Goal: Transaction & Acquisition: Book appointment/travel/reservation

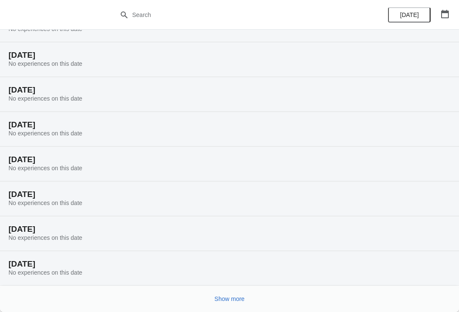
scroll to position [45, 0]
click at [228, 292] on button "Show more" at bounding box center [229, 299] width 37 height 15
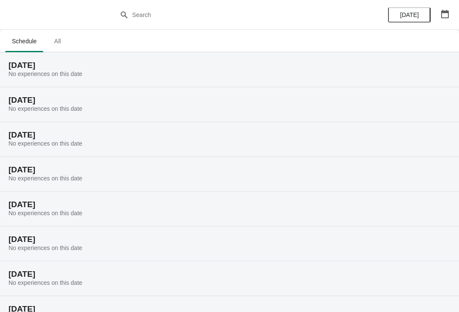
scroll to position [0, 0]
click at [61, 40] on span "All" at bounding box center [57, 41] width 21 height 15
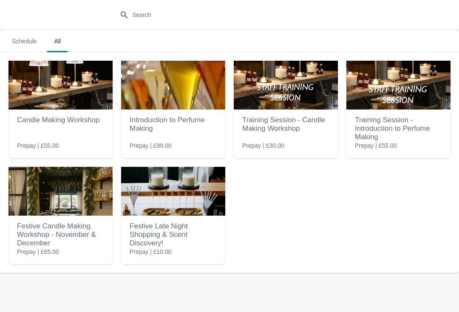
click at [39, 226] on h2 "Festive Candle Making Workshop - November & December" at bounding box center [60, 235] width 87 height 34
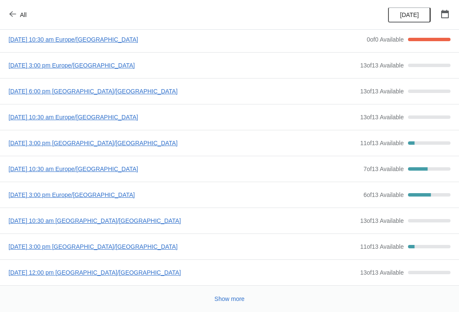
scroll to position [46, 0]
click at [230, 292] on button "Show more" at bounding box center [229, 299] width 37 height 15
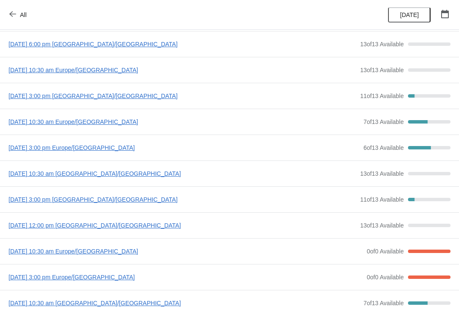
scroll to position [95, 0]
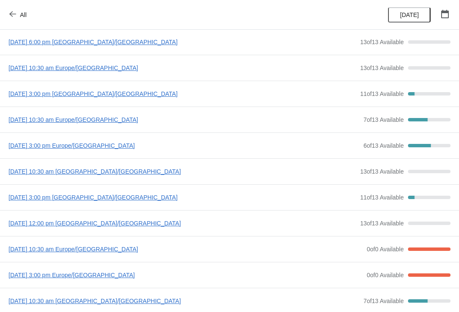
click at [42, 168] on span "[DATE] 10:30 am [GEOGRAPHIC_DATA]/[GEOGRAPHIC_DATA]" at bounding box center [182, 171] width 347 height 9
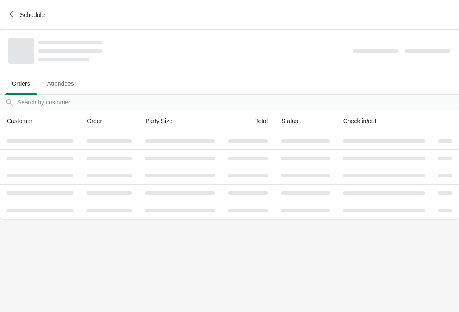
scroll to position [0, 0]
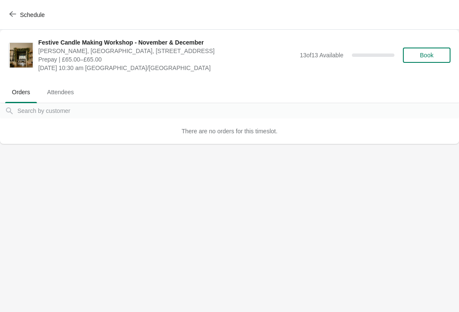
click at [426, 54] on span "Book" at bounding box center [427, 55] width 14 height 7
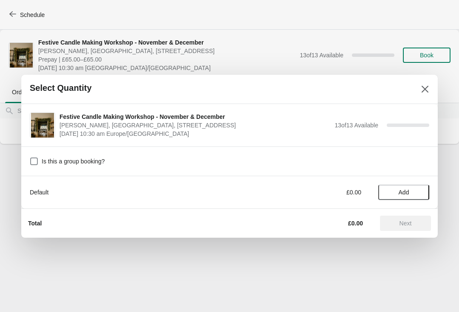
click at [416, 193] on span "Add" at bounding box center [404, 192] width 36 height 7
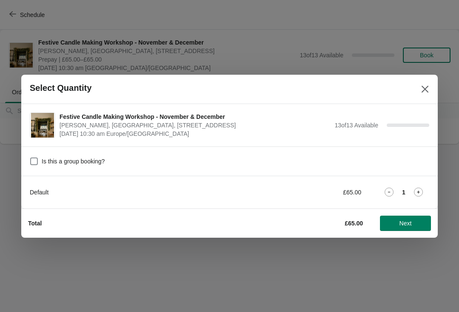
click at [422, 194] on icon at bounding box center [418, 192] width 9 height 9
click at [385, 196] on icon at bounding box center [389, 192] width 9 height 9
click at [414, 223] on span "Next" at bounding box center [405, 223] width 37 height 7
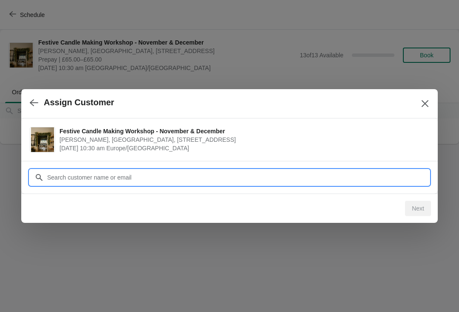
click at [62, 175] on input "Customer" at bounding box center [238, 177] width 383 height 15
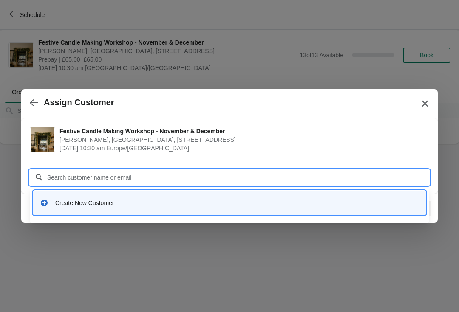
click at [50, 204] on div "Create New Customer" at bounding box center [229, 203] width 379 height 9
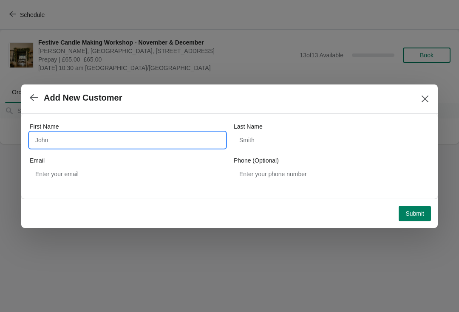
click at [51, 139] on input "First Name" at bounding box center [128, 140] width 196 height 15
type input "Tracy Cox"
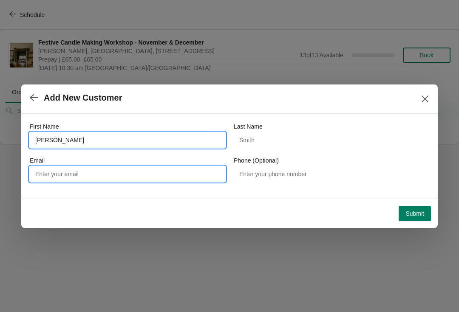
click at [49, 170] on input "Email" at bounding box center [128, 174] width 196 height 15
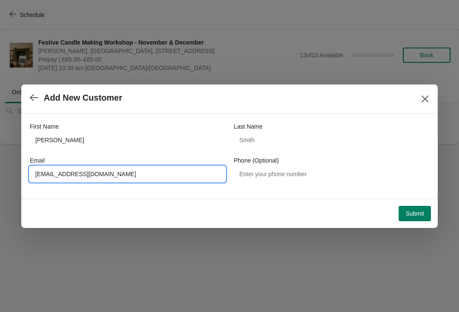
type input "tcox64@icloud.com"
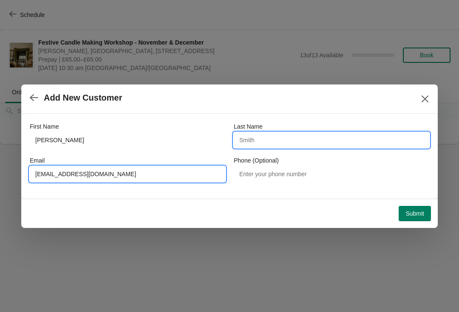
click at [262, 145] on input "Last Name" at bounding box center [332, 140] width 196 height 15
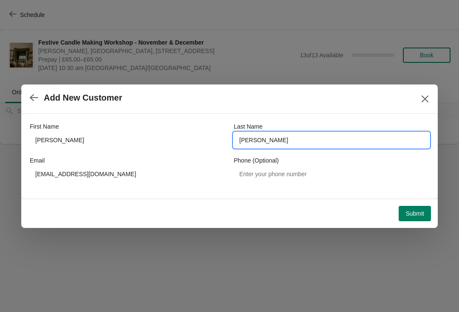
type input "Cox"
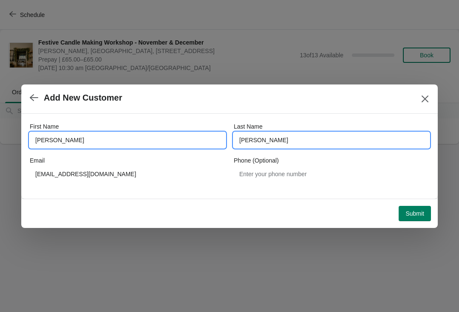
click at [79, 142] on input "Tracy Cox" at bounding box center [128, 140] width 196 height 15
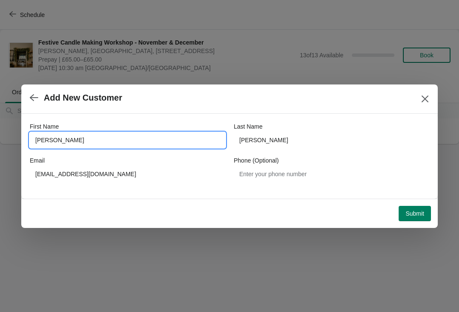
type input "Tracy"
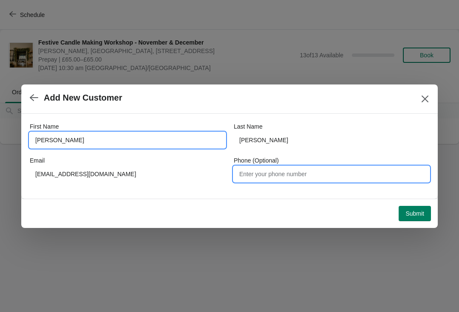
click at [265, 176] on input "Phone (Optional)" at bounding box center [332, 174] width 196 height 15
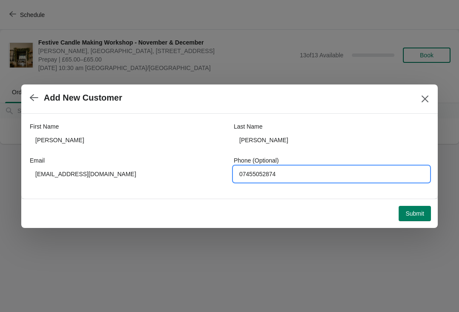
type input "07455052874"
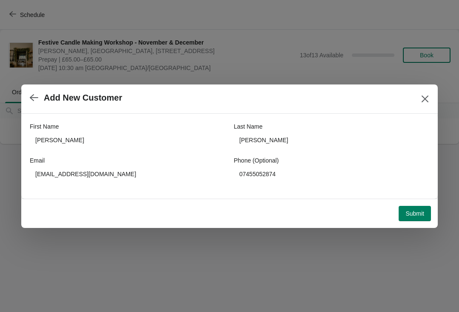
click at [420, 213] on span "Submit" at bounding box center [414, 213] width 19 height 7
click at [419, 212] on div "Loading Submit" at bounding box center [415, 213] width 32 height 15
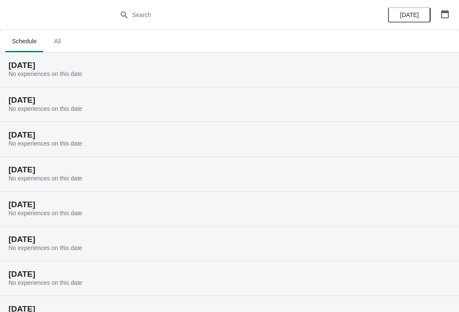
click at [70, 45] on button "All" at bounding box center [57, 41] width 25 height 22
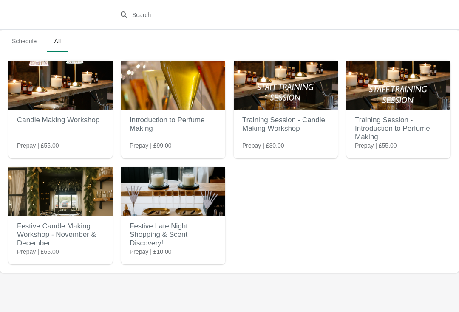
click at [26, 239] on h2 "Festive Candle Making Workshop - November & December" at bounding box center [60, 235] width 87 height 34
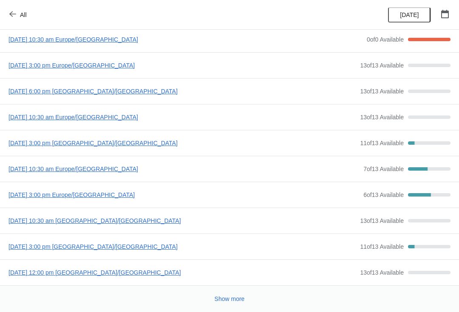
scroll to position [46, 0]
click at [136, 222] on span "[DATE] 10:30 am [GEOGRAPHIC_DATA]/[GEOGRAPHIC_DATA]" at bounding box center [182, 221] width 347 height 9
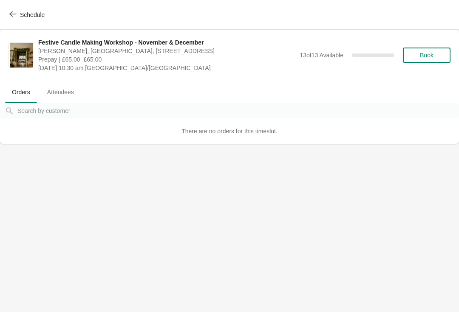
click at [430, 56] on span "Book" at bounding box center [427, 55] width 14 height 7
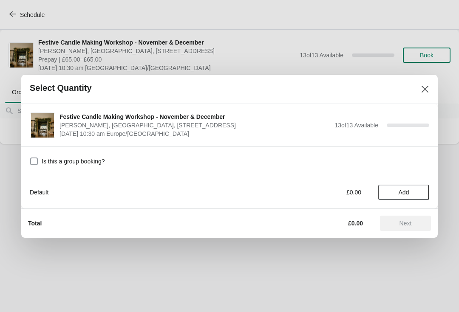
click at [37, 164] on span at bounding box center [34, 162] width 8 height 8
click at [31, 158] on input "Is this a group booking?" at bounding box center [30, 158] width 0 height 0
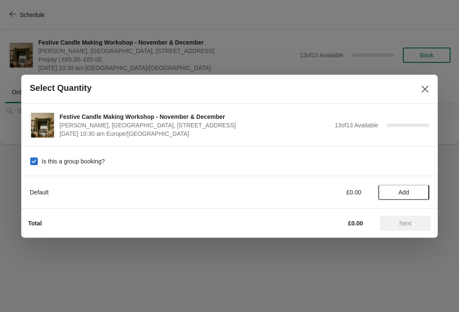
checkbox input "true"
click at [415, 193] on span "Add" at bounding box center [404, 192] width 36 height 7
click at [416, 192] on icon at bounding box center [418, 192] width 9 height 9
click at [415, 193] on icon at bounding box center [418, 192] width 9 height 9
click at [405, 225] on span "Next" at bounding box center [406, 223] width 12 height 7
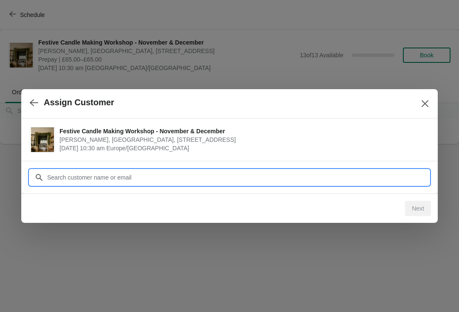
click at [396, 171] on input "Customer" at bounding box center [238, 177] width 383 height 15
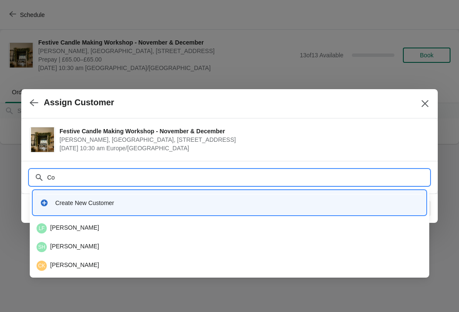
type input "C"
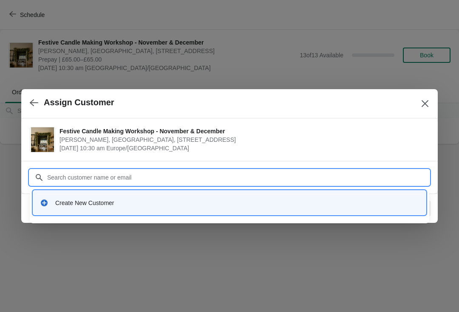
click at [254, 197] on div "Create New Customer" at bounding box center [230, 202] width 386 height 17
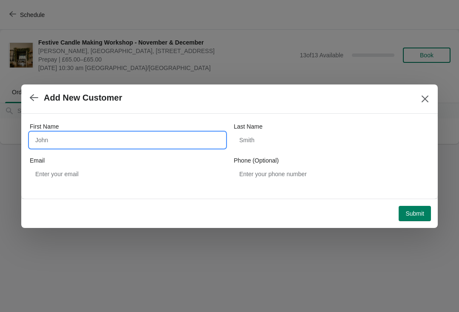
click at [191, 139] on input "First Name" at bounding box center [128, 140] width 196 height 15
type input "Tracy"
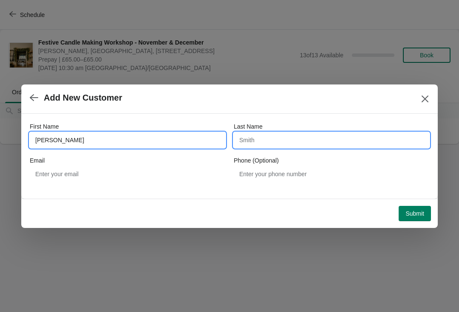
click at [368, 142] on input "Last Name" at bounding box center [332, 140] width 196 height 15
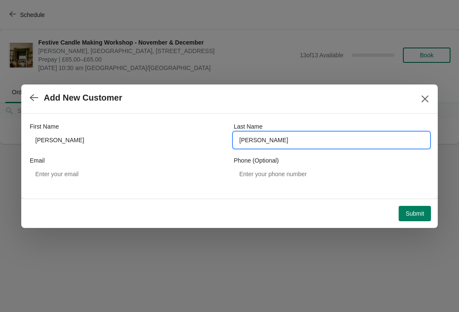
type input "Cox"
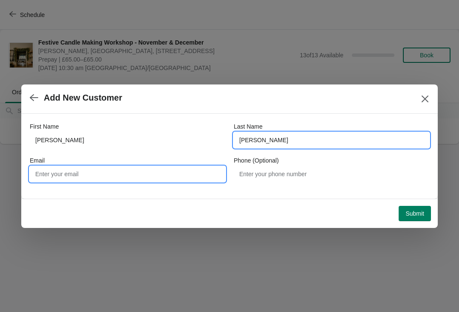
click at [184, 174] on input "Email" at bounding box center [128, 174] width 196 height 15
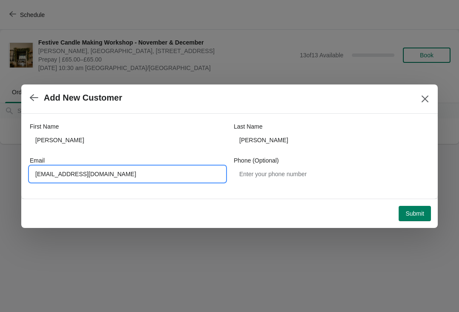
type input "Tcox64@icloud.com"
click at [417, 216] on span "Submit" at bounding box center [414, 213] width 19 height 7
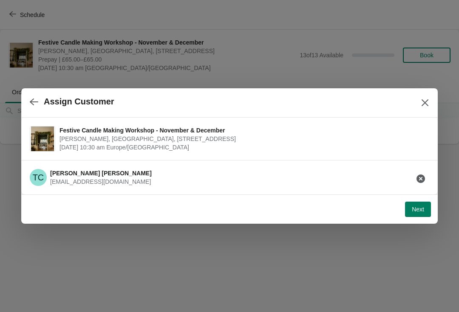
click at [426, 214] on button "Next" at bounding box center [418, 209] width 26 height 15
select select "N/A"
select select "Yes"
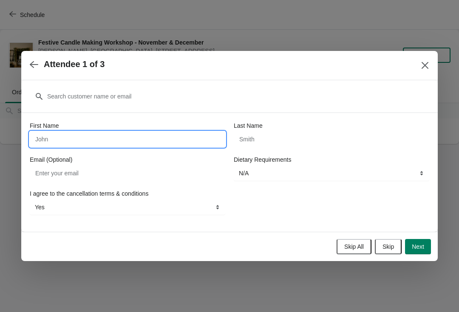
click at [43, 136] on input "First Name" at bounding box center [128, 139] width 196 height 15
click at [54, 143] on input "First Name" at bounding box center [128, 139] width 196 height 15
type input "Tra"
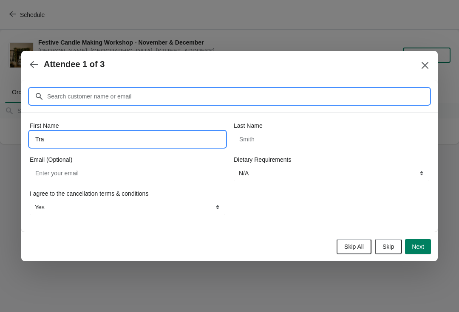
click at [170, 101] on input "Customer" at bounding box center [238, 96] width 383 height 15
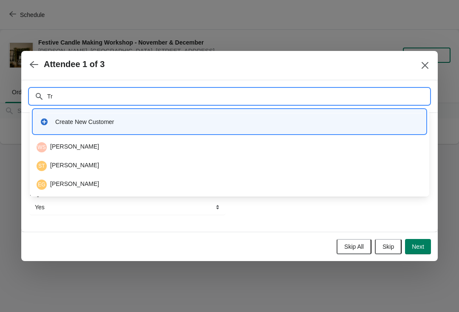
type input "Tra"
click at [136, 187] on div "TC Tracy Cox" at bounding box center [230, 185] width 386 height 10
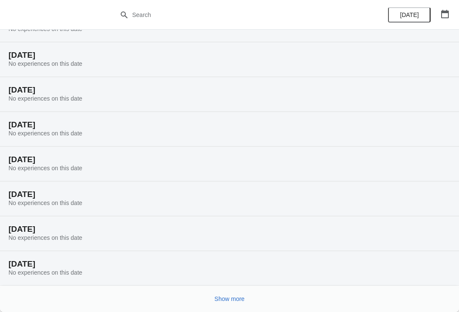
scroll to position [45, 0]
click at [240, 306] on button "Show more" at bounding box center [229, 299] width 37 height 15
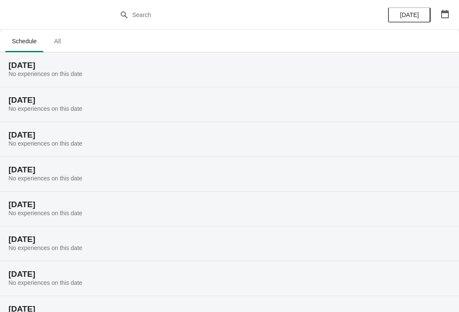
scroll to position [0, 0]
click at [61, 43] on span "All" at bounding box center [57, 41] width 21 height 15
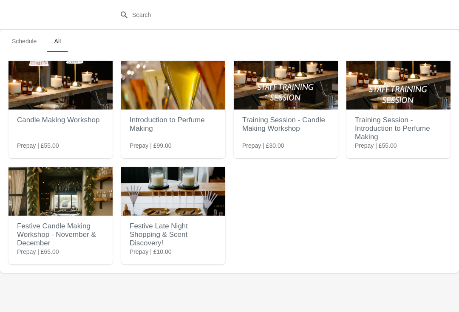
click at [77, 226] on h2 "Festive Candle Making Workshop - November & December" at bounding box center [60, 235] width 87 height 34
